Goal: Obtain resource: Obtain resource

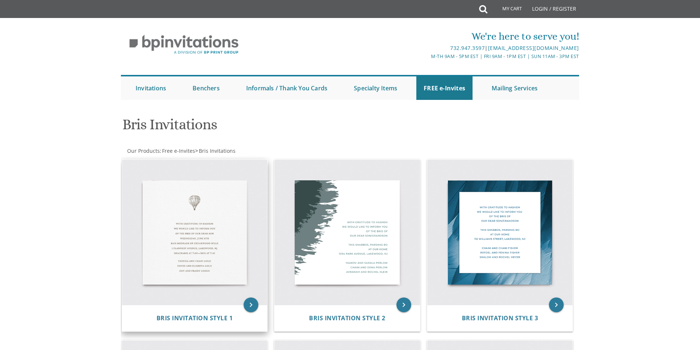
click at [202, 210] on img at bounding box center [194, 232] width 145 height 145
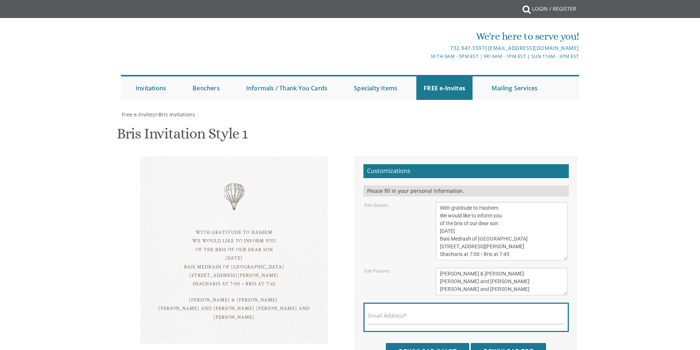
scroll to position [73, 0]
click at [486, 202] on textarea "With gratitude to Hashem We would like to inform you of the bris of our dear so…" at bounding box center [502, 231] width 132 height 58
drag, startPoint x: 488, startPoint y: 157, endPoint x: 481, endPoint y: 158, distance: 6.7
click at [481, 202] on textarea "With gratitude to Hashem We would like to inform you of the bris of our dear so…" at bounding box center [502, 231] width 132 height 58
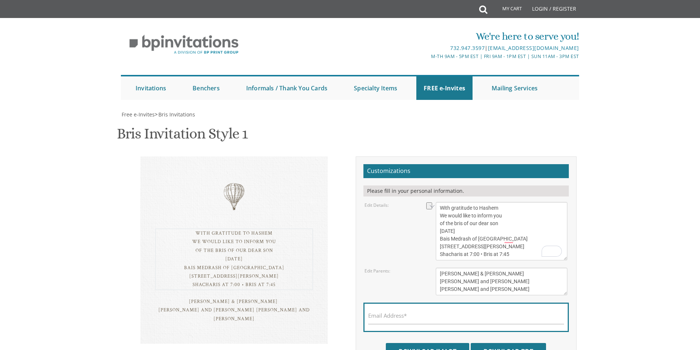
drag, startPoint x: 482, startPoint y: 157, endPoint x: 468, endPoint y: 158, distance: 14.0
click at [468, 202] on textarea "With gratitude to Hashem We would like to inform you of the bris of our dear so…" at bounding box center [502, 231] width 132 height 58
drag, startPoint x: 521, startPoint y: 167, endPoint x: 440, endPoint y: 166, distance: 81.6
click at [440, 202] on textarea "With gratitude to Hashem We would like to inform you of the bris of our dear so…" at bounding box center [502, 231] width 132 height 58
drag, startPoint x: 464, startPoint y: 173, endPoint x: 439, endPoint y: 173, distance: 24.2
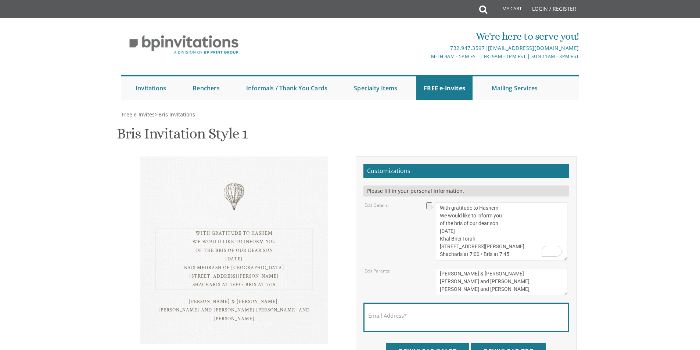
click at [439, 202] on textarea "With gratitude to Hashem We would like to inform you of the bris of our dear so…" at bounding box center [502, 231] width 132 height 58
type textarea "With gratitude to Hashem We would like to inform you of the bris of our dear so…"
click at [438, 268] on textarea "[PERSON_NAME] & [PERSON_NAME] [PERSON_NAME] and [PERSON_NAME] [PERSON_NAME] and…" at bounding box center [502, 282] width 132 height 28
drag, startPoint x: 507, startPoint y: 199, endPoint x: 470, endPoint y: 201, distance: 36.8
click at [470, 268] on textarea "[PERSON_NAME] & [PERSON_NAME] [PERSON_NAME] and [PERSON_NAME] [PERSON_NAME] and…" at bounding box center [502, 282] width 132 height 28
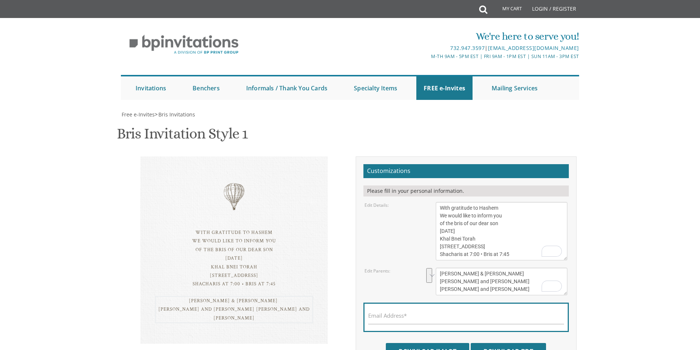
drag, startPoint x: 514, startPoint y: 213, endPoint x: 491, endPoint y: 210, distance: 23.0
click at [491, 268] on textarea "[PERSON_NAME] & [PERSON_NAME] [PERSON_NAME] and [PERSON_NAME] [PERSON_NAME] and…" at bounding box center [502, 282] width 132 height 28
click at [498, 268] on textarea "[PERSON_NAME] & [PERSON_NAME] [PERSON_NAME] and [PERSON_NAME] [PERSON_NAME] and…" at bounding box center [502, 282] width 132 height 28
drag, startPoint x: 507, startPoint y: 208, endPoint x: 442, endPoint y: 209, distance: 64.7
click at [442, 268] on textarea "[PERSON_NAME] & [PERSON_NAME] [PERSON_NAME] and [PERSON_NAME] [PERSON_NAME] and…" at bounding box center [502, 282] width 132 height 28
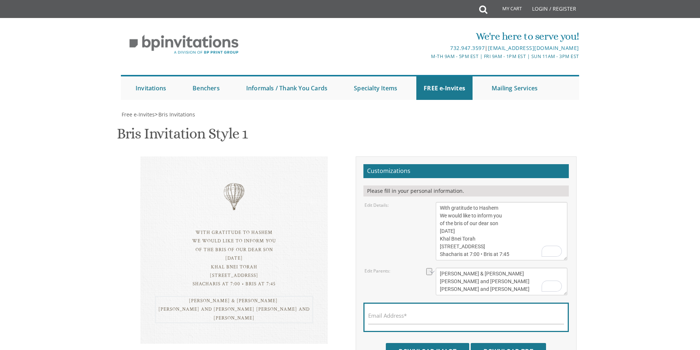
drag, startPoint x: 504, startPoint y: 214, endPoint x: 441, endPoint y: 216, distance: 63.6
click at [441, 268] on textarea "[PERSON_NAME] & [PERSON_NAME] [PERSON_NAME] and [PERSON_NAME] [PERSON_NAME] and…" at bounding box center [502, 282] width 132 height 28
click at [481, 268] on textarea "[PERSON_NAME] & [PERSON_NAME] [PERSON_NAME] and [PERSON_NAME] [PERSON_NAME] and…" at bounding box center [502, 282] width 132 height 28
click at [494, 268] on textarea "[PERSON_NAME] & [PERSON_NAME] [PERSON_NAME] and [PERSON_NAME] [PERSON_NAME] and…" at bounding box center [502, 282] width 132 height 28
drag, startPoint x: 497, startPoint y: 213, endPoint x: 467, endPoint y: 215, distance: 30.5
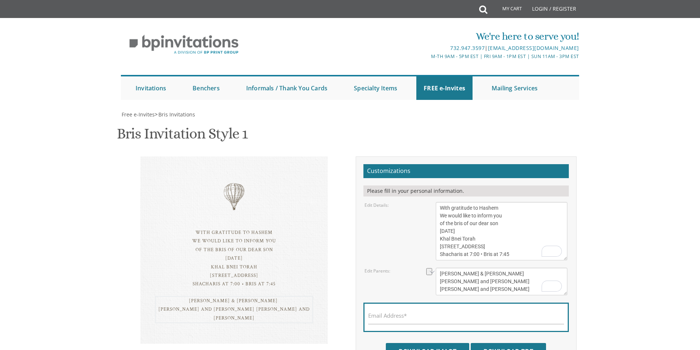
click at [467, 268] on textarea "[PERSON_NAME] & [PERSON_NAME] [PERSON_NAME] and [PERSON_NAME] [PERSON_NAME] and…" at bounding box center [502, 282] width 132 height 28
click at [485, 268] on textarea "[PERSON_NAME] & [PERSON_NAME] [PERSON_NAME] and [PERSON_NAME] [PERSON_NAME] and…" at bounding box center [502, 282] width 132 height 28
click at [490, 268] on textarea "[PERSON_NAME] & [PERSON_NAME] [PERSON_NAME] and [PERSON_NAME] [PERSON_NAME] and…" at bounding box center [502, 282] width 132 height 28
type textarea "[PERSON_NAME] & [PERSON_NAME] [PERSON_NAME] and [PERSON_NAME] [PERSON_NAME] and…"
drag, startPoint x: 477, startPoint y: 182, endPoint x: 468, endPoint y: 185, distance: 9.2
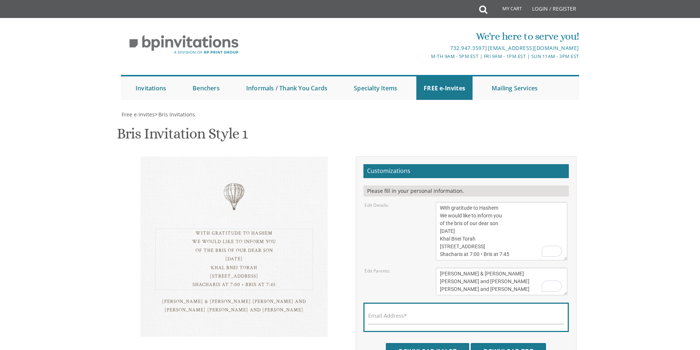
click at [468, 202] on textarea "With gratitude to Hashem We would like to inform you of the bris of our dear so…" at bounding box center [502, 231] width 132 height 58
drag, startPoint x: 533, startPoint y: 183, endPoint x: 522, endPoint y: 184, distance: 11.1
click at [522, 202] on textarea "With gratitude to Hashem We would like to inform you of the bris of our dear so…" at bounding box center [502, 231] width 132 height 58
click at [484, 202] on textarea "With gratitude to Hashem We would like to inform you of the bris of our dear so…" at bounding box center [502, 231] width 132 height 58
click at [499, 202] on textarea "With gratitude to Hashem We would like to inform you of the bris of our dear so…" at bounding box center [502, 231] width 132 height 58
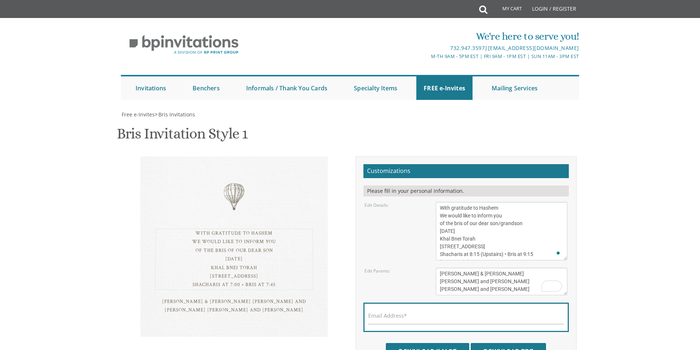
click at [495, 202] on textarea "With gratitude to Hashem We would like to inform you of the bris of our dear so…" at bounding box center [502, 231] width 132 height 58
click at [490, 202] on textarea "With gratitude to Hashem We would like to inform you of the bris of our dear so…" at bounding box center [502, 231] width 132 height 58
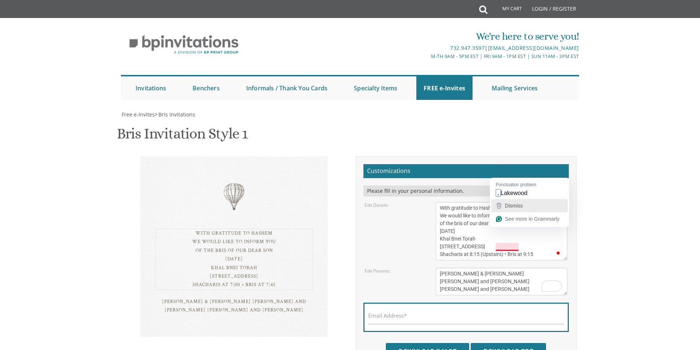
click at [517, 206] on span "Dismiss" at bounding box center [514, 206] width 18 height 6
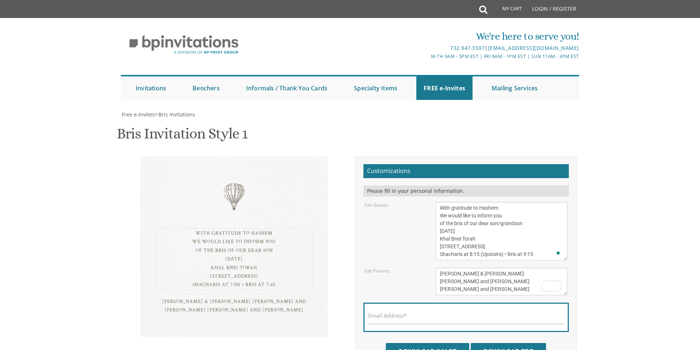
click at [502, 202] on textarea "With gratitude to Hashem We would like to inform you of the bris of our dear so…" at bounding box center [502, 231] width 132 height 58
type textarea "With gratitude to Hashem We would like to inform you of the bris of our dear so…"
click at [473, 303] on div "Email Address*" at bounding box center [465, 317] width 205 height 29
click at [441, 315] on input "Email Address*" at bounding box center [466, 319] width 196 height 9
type input "[EMAIL_ADDRESS][DOMAIN_NAME]"
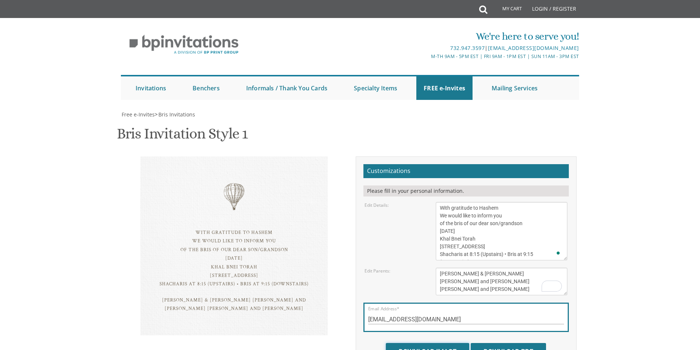
click at [457, 343] on input "Download Image" at bounding box center [427, 351] width 83 height 17
drag, startPoint x: 529, startPoint y: 202, endPoint x: 432, endPoint y: 200, distance: 96.6
click at [432, 268] on div "[PERSON_NAME] & [PERSON_NAME] [PERSON_NAME] and [PERSON_NAME] [PERSON_NAME] and…" at bounding box center [501, 282] width 143 height 28
drag, startPoint x: 465, startPoint y: 200, endPoint x: 514, endPoint y: 206, distance: 49.5
click at [514, 268] on textarea "[PERSON_NAME] & [PERSON_NAME] [PERSON_NAME] and [PERSON_NAME] [PERSON_NAME] and…" at bounding box center [502, 282] width 132 height 28
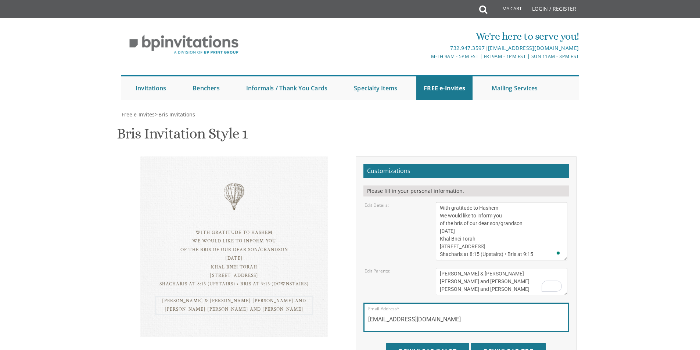
scroll to position [0, 0]
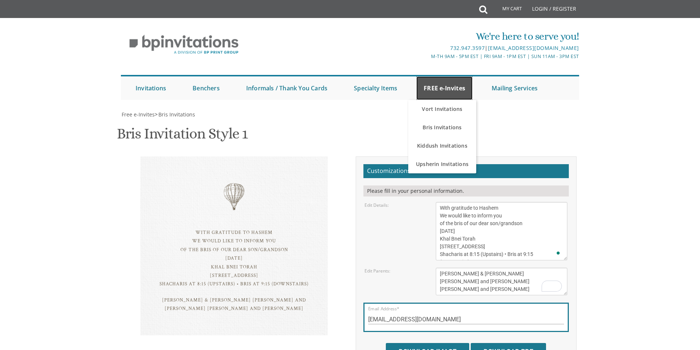
click at [447, 85] on link "FREE e-Invites" at bounding box center [444, 88] width 56 height 24
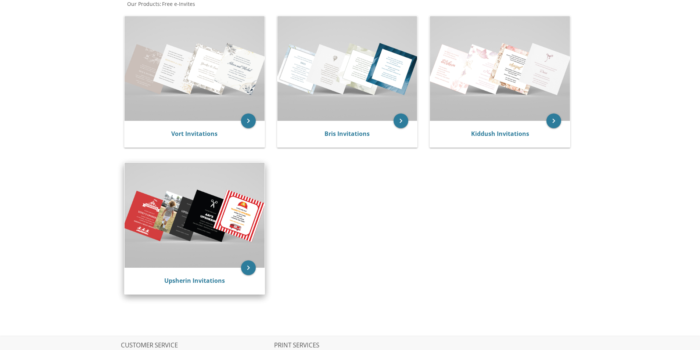
click at [202, 238] on img at bounding box center [195, 215] width 140 height 105
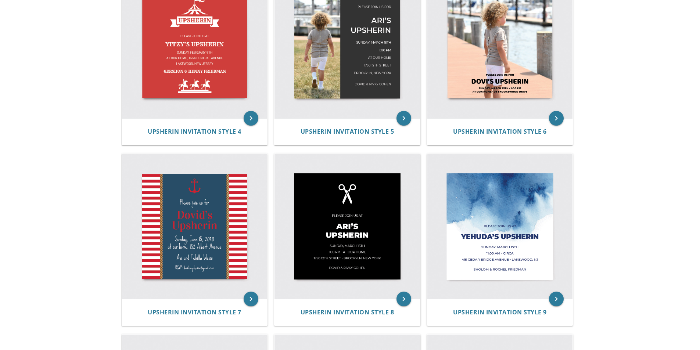
scroll to position [110, 0]
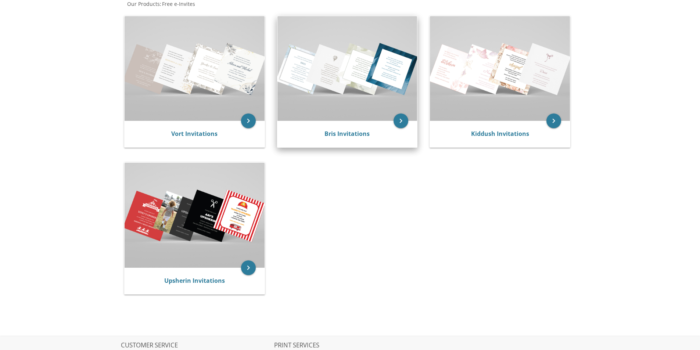
click at [397, 103] on img at bounding box center [347, 68] width 140 height 105
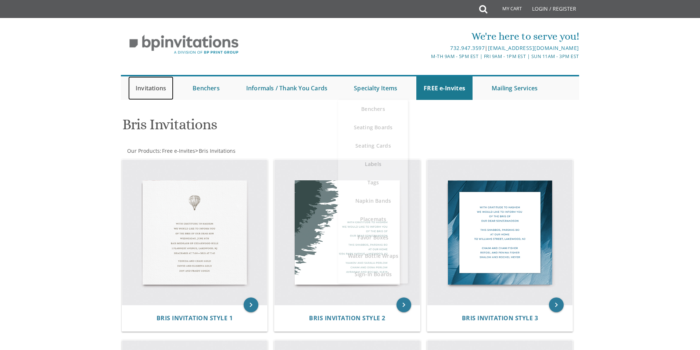
click at [159, 88] on link "Invitations" at bounding box center [150, 88] width 45 height 24
